Goal: Task Accomplishment & Management: Manage account settings

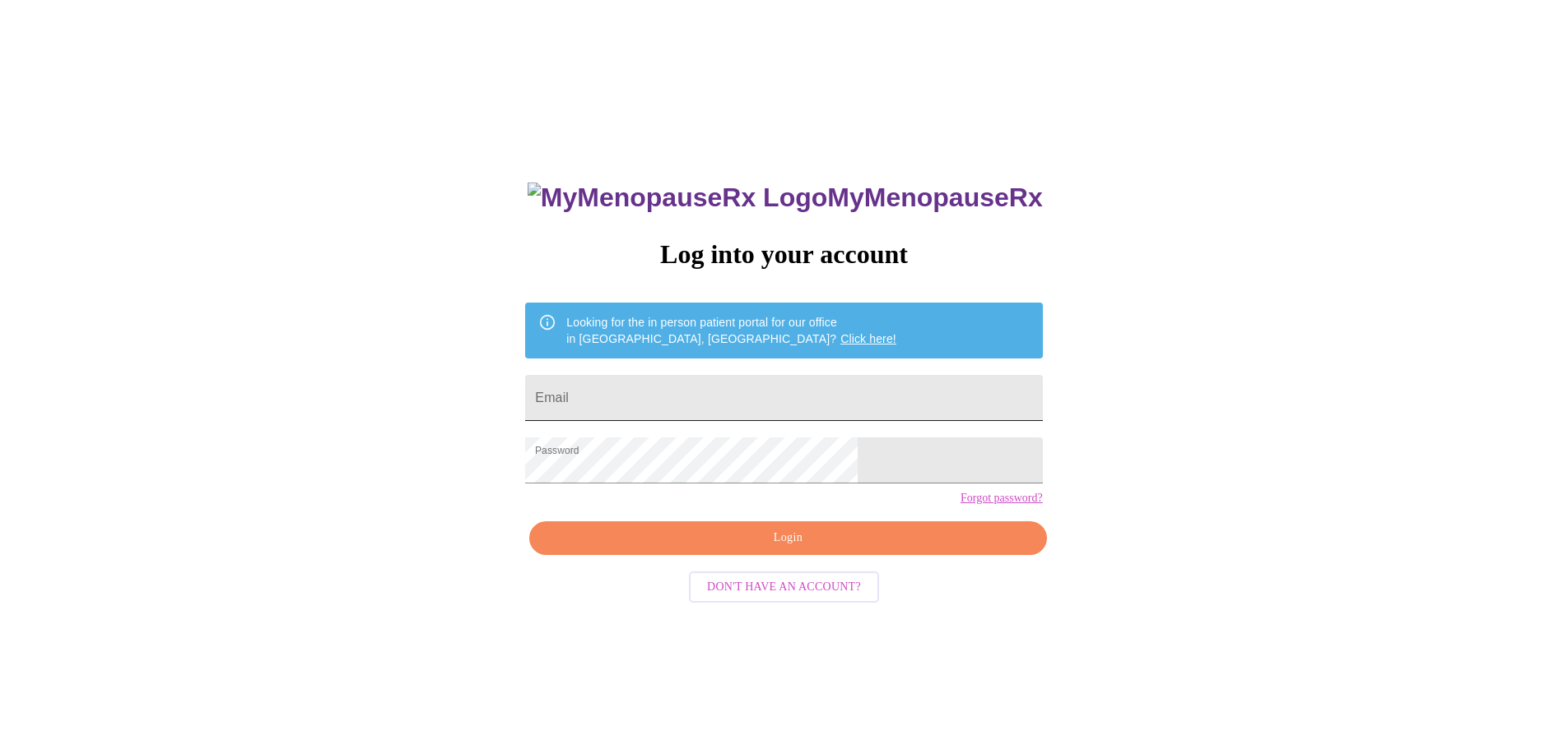
click at [727, 393] on input "Email" at bounding box center [784, 398] width 517 height 46
type input "[EMAIL_ADDRESS][DOMAIN_NAME]"
click at [787, 549] on span "Login" at bounding box center [788, 539] width 479 height 20
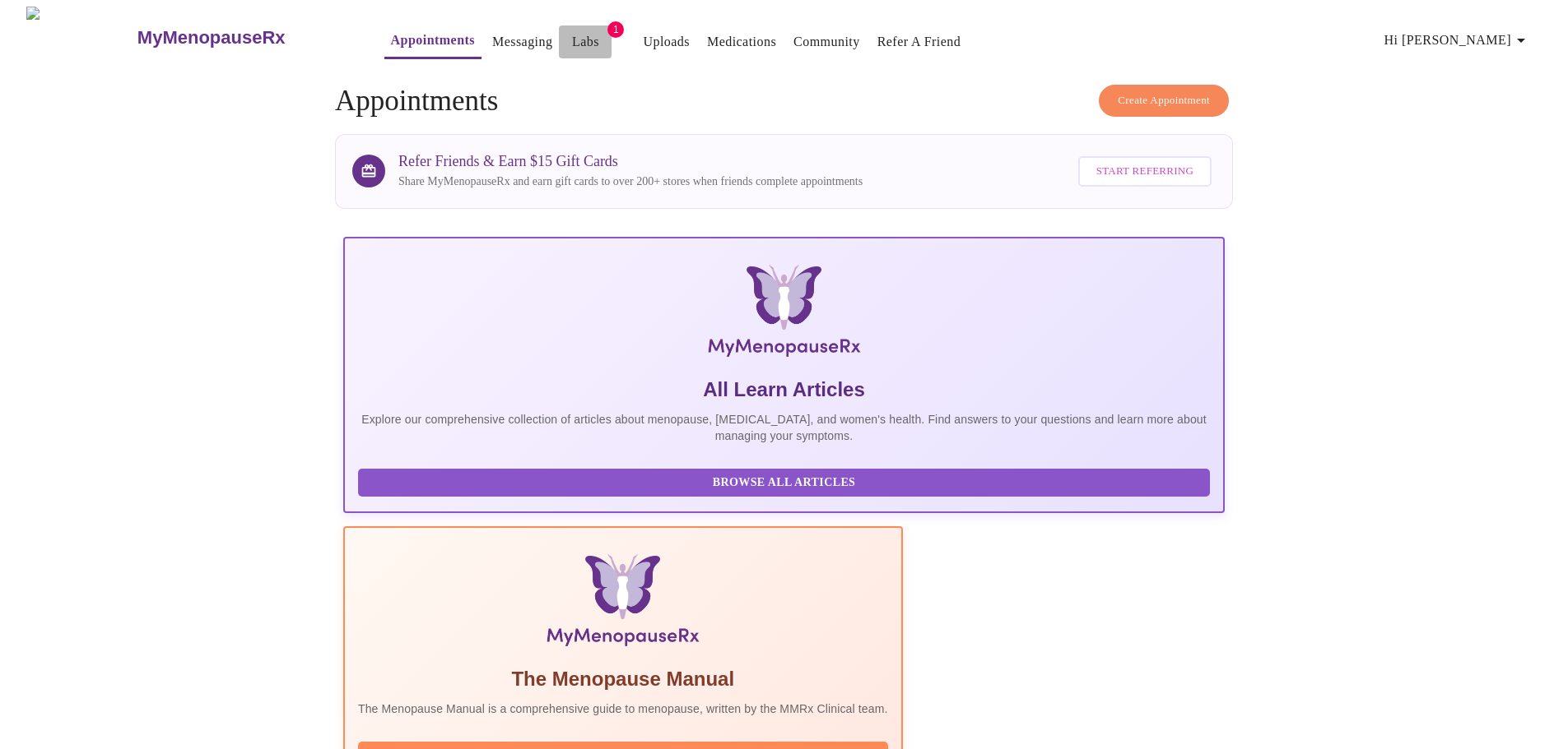
click at [572, 37] on link "Labs" at bounding box center [586, 42] width 27 height 23
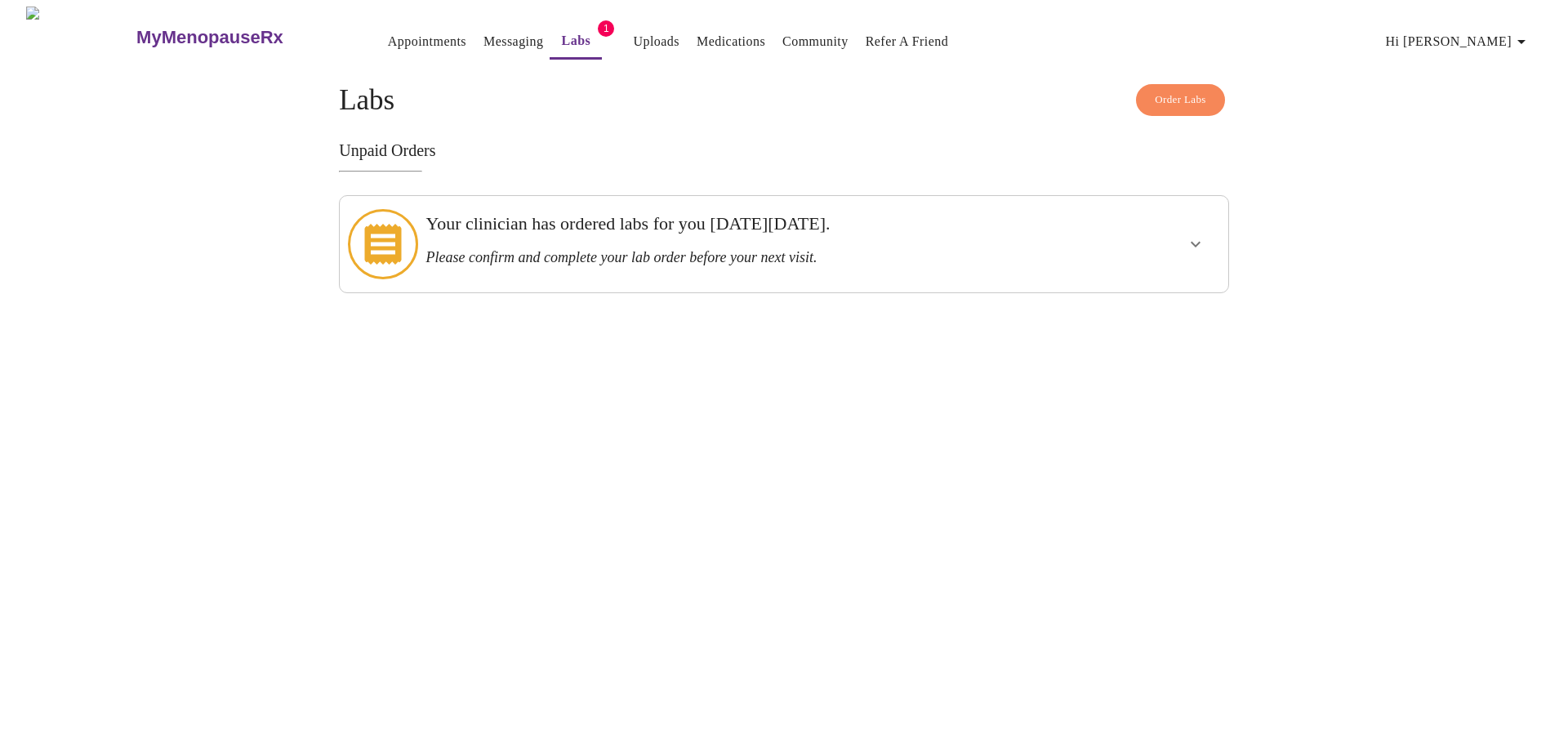
click at [1190, 234] on icon "show more" at bounding box center [1196, 244] width 19 height 19
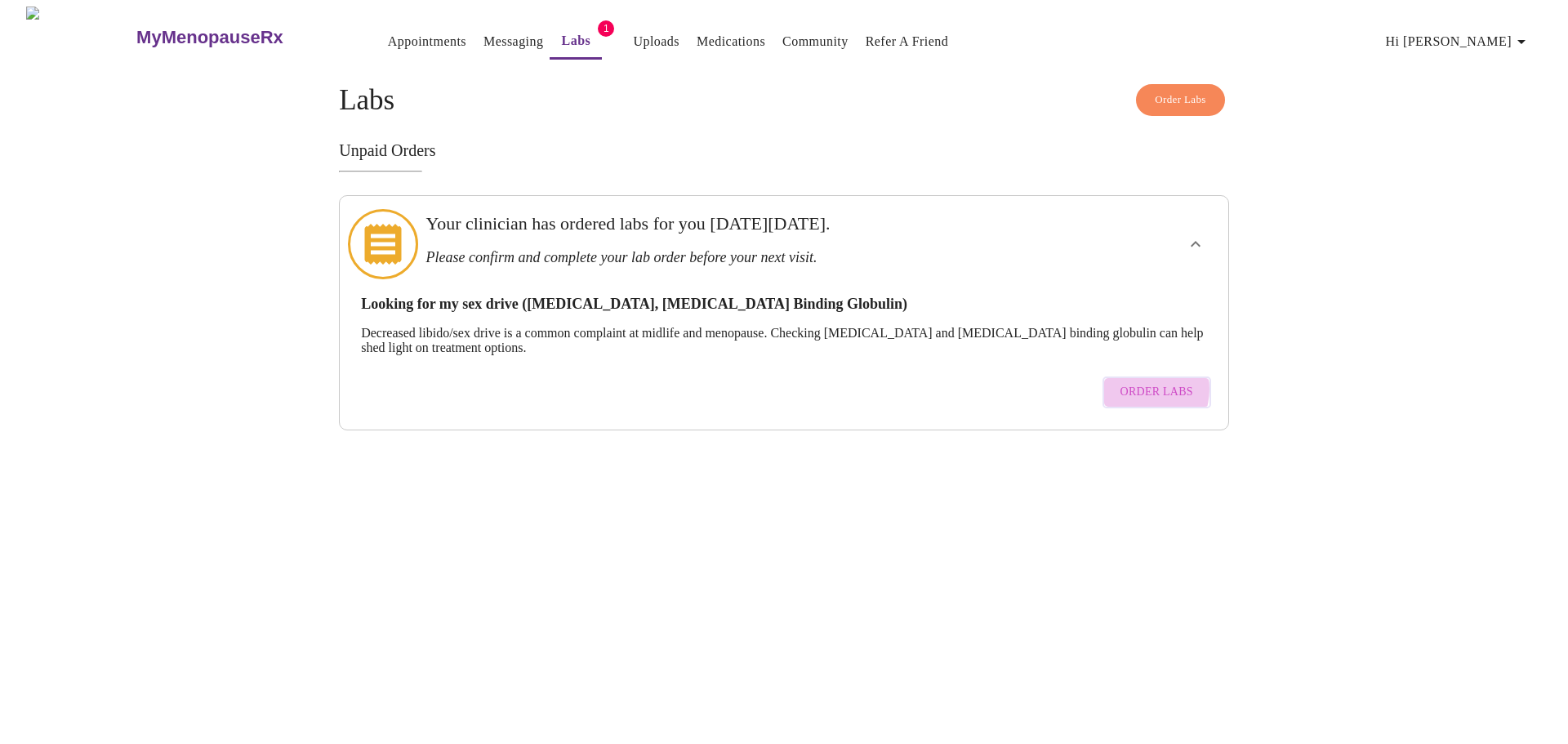
click at [1140, 383] on span "Order Labs" at bounding box center [1157, 393] width 73 height 20
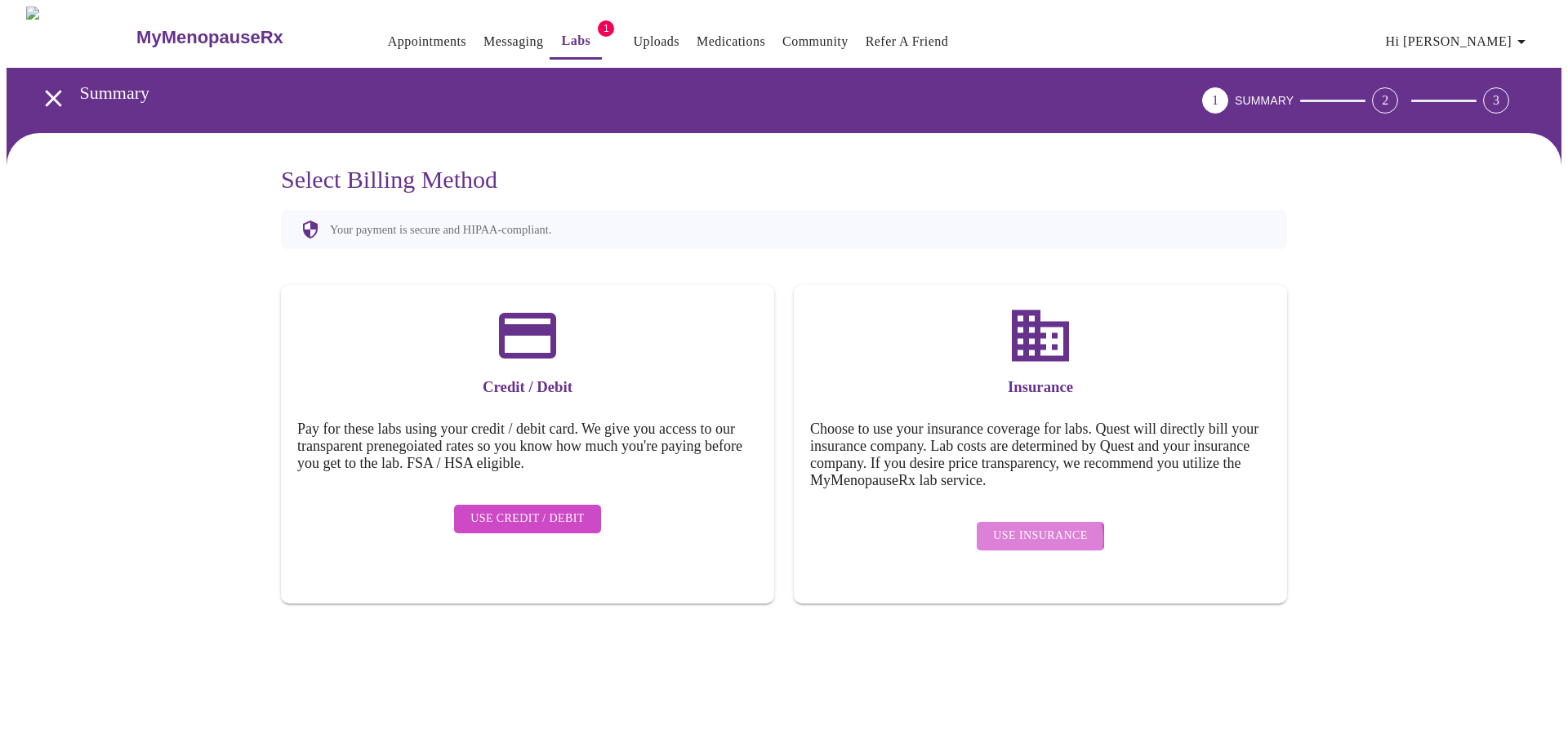
click at [1034, 527] on span "Use Insurance" at bounding box center [1040, 537] width 94 height 20
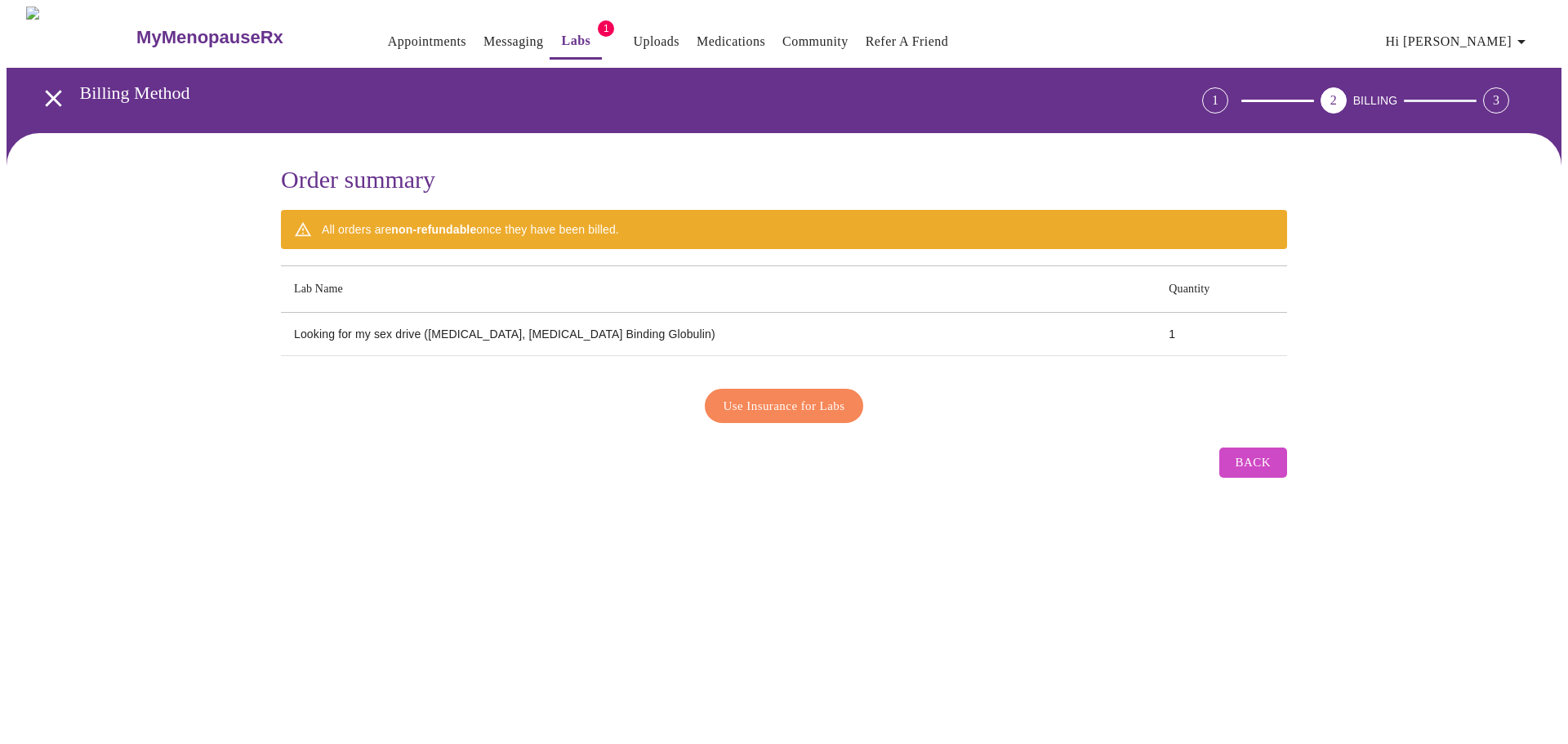
click at [791, 403] on span "Use Insurance for Labs" at bounding box center [784, 405] width 122 height 21
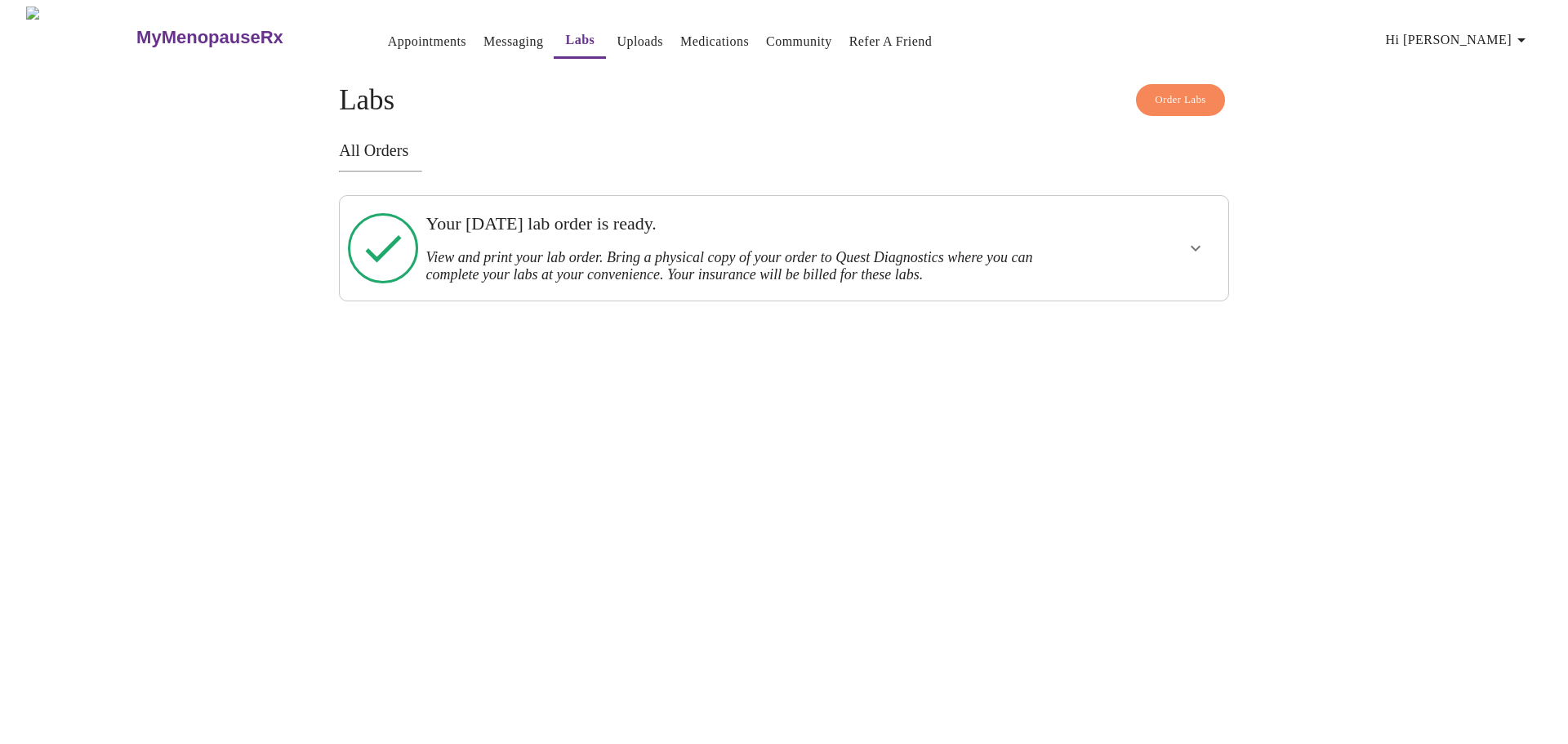
click at [1091, 258] on div at bounding box center [1148, 248] width 146 height 91
click at [1186, 249] on icon "show more" at bounding box center [1196, 248] width 19 height 19
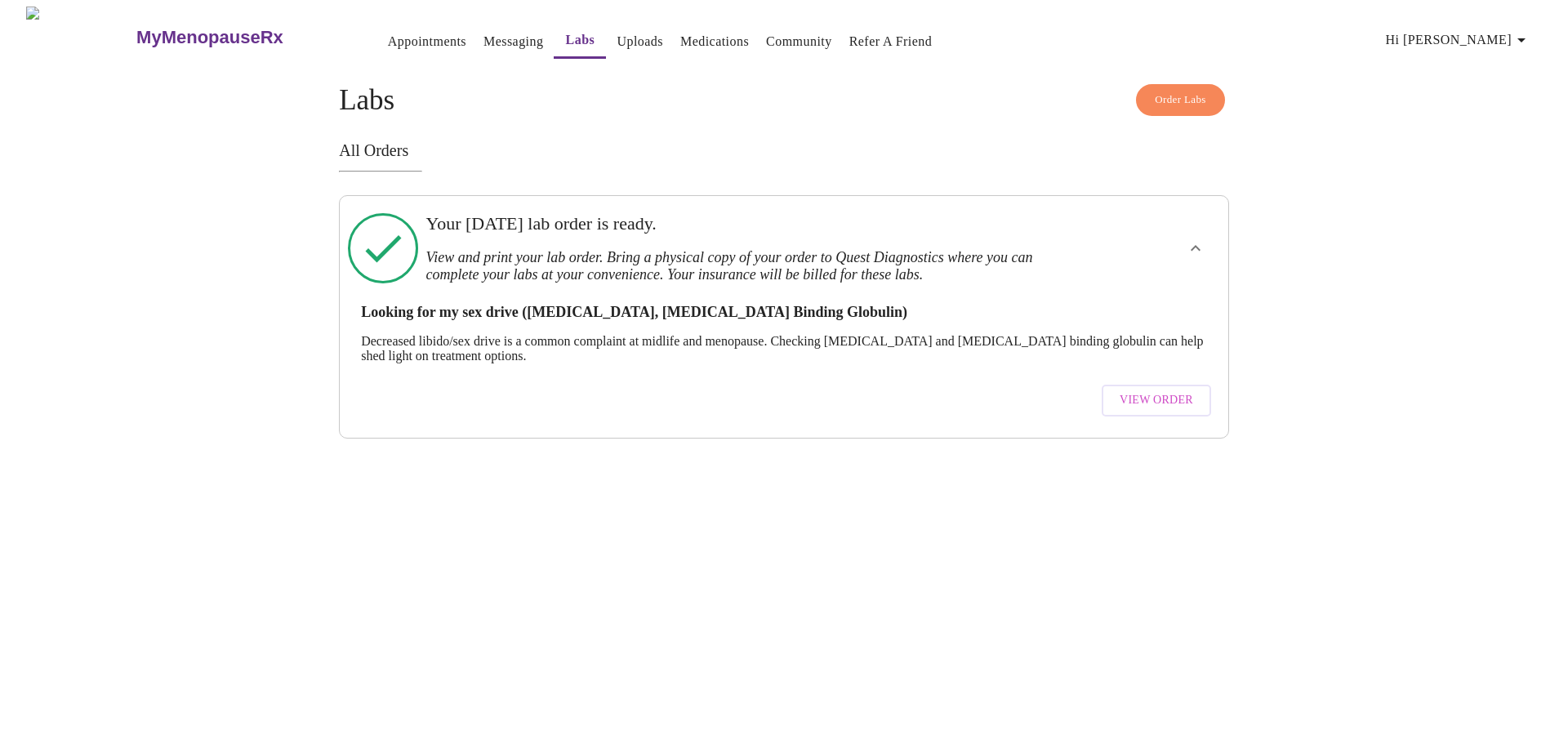
click at [1145, 390] on span "View Order" at bounding box center [1156, 400] width 74 height 20
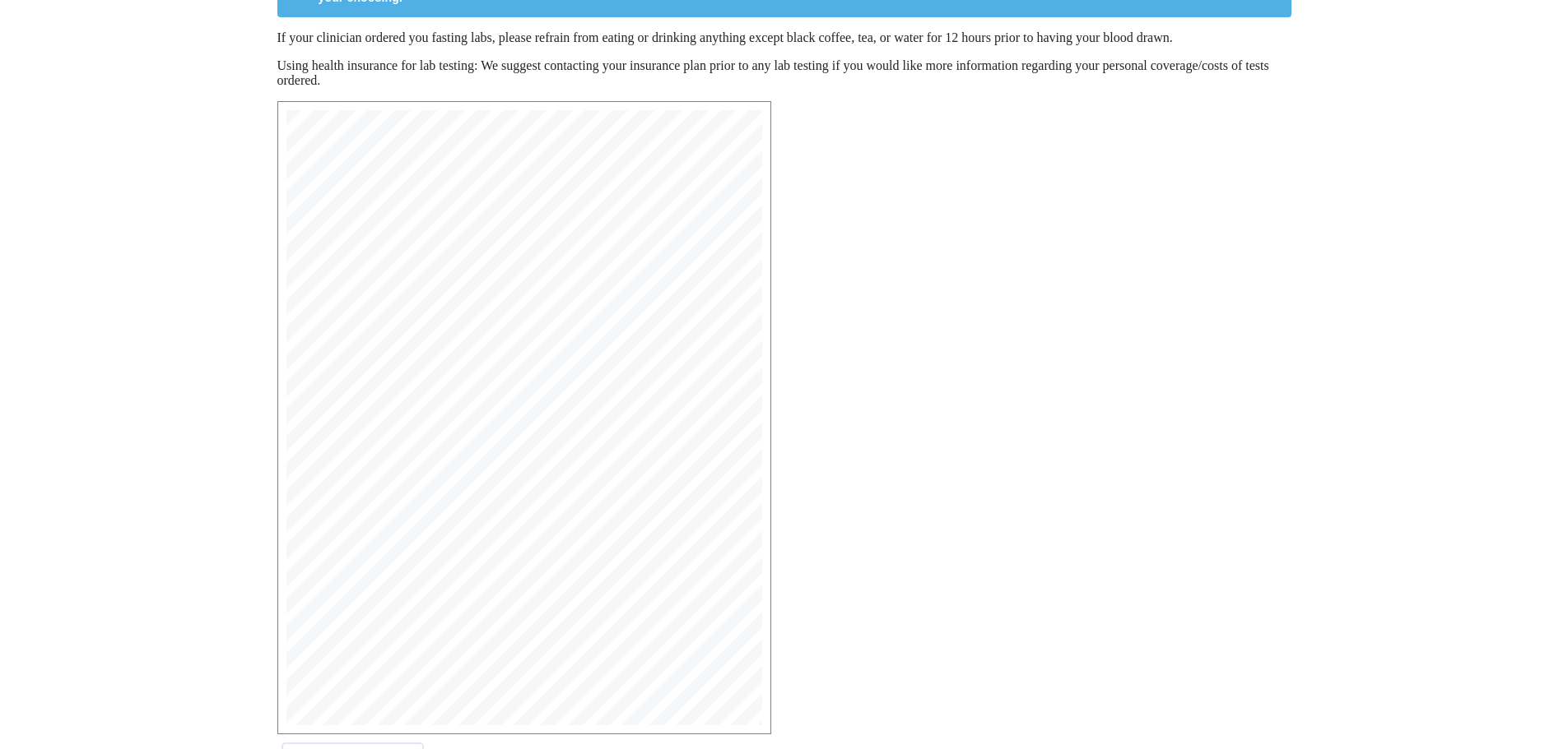
scroll to position [262, 0]
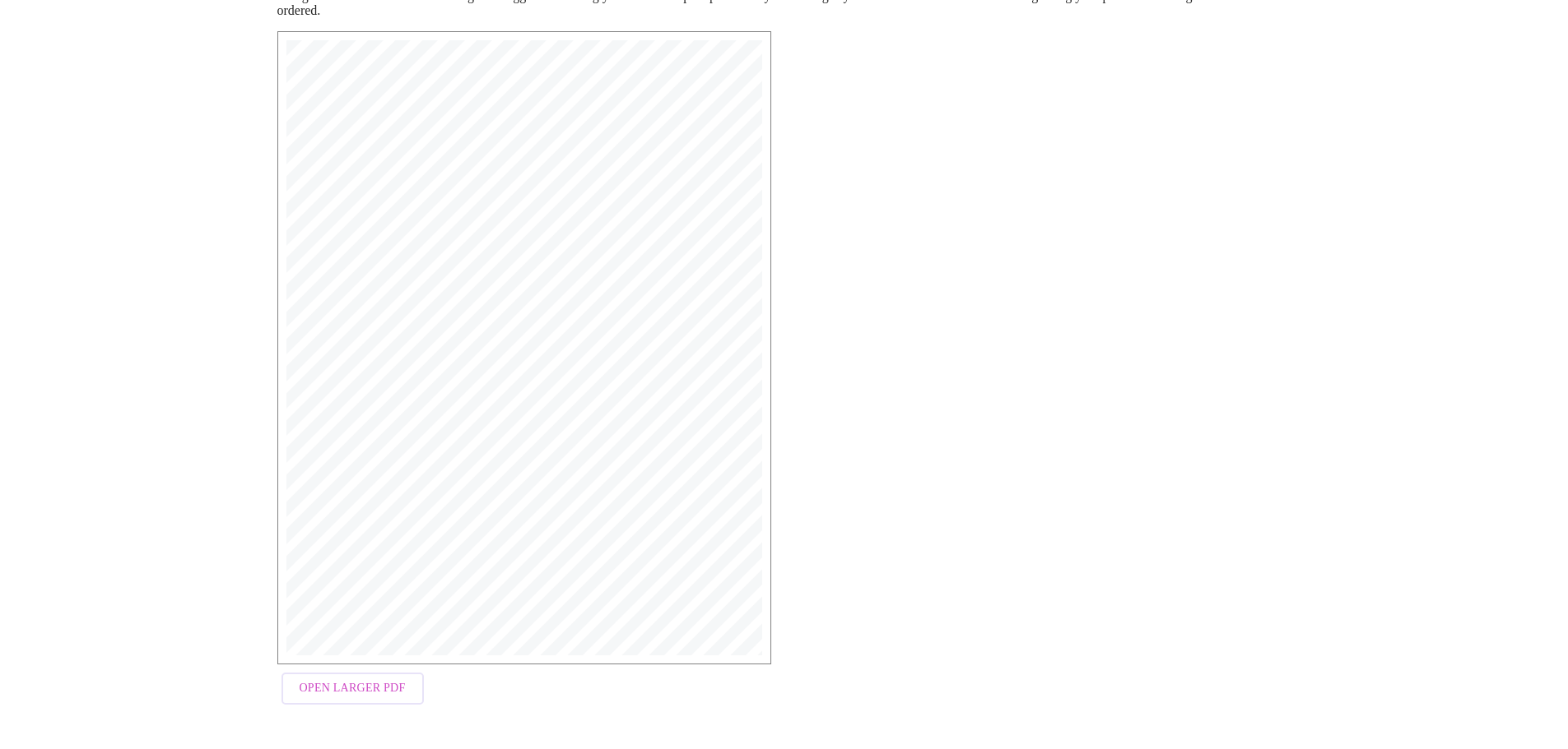
click at [370, 691] on span "Open Larger PDF" at bounding box center [352, 689] width 107 height 20
